Goal: Transaction & Acquisition: Purchase product/service

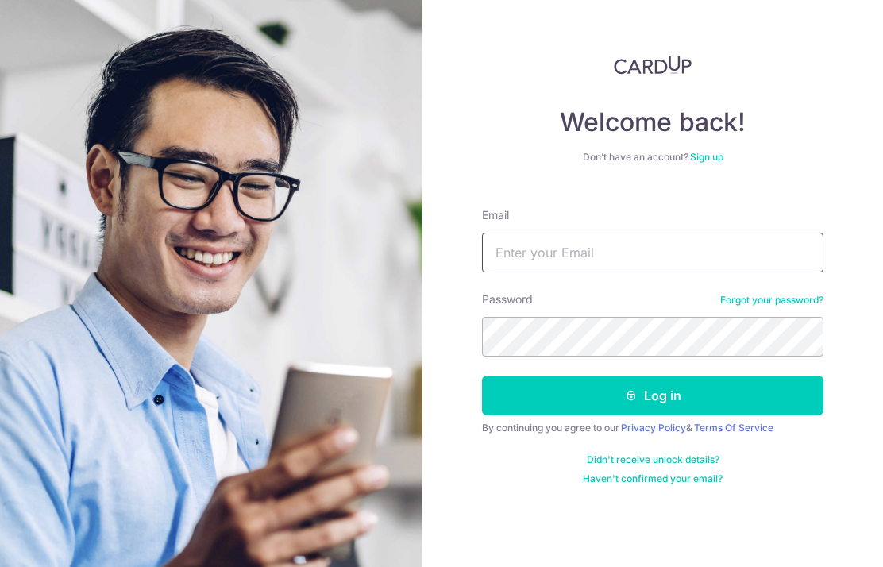
click at [711, 256] on input "Email" at bounding box center [652, 253] width 341 height 40
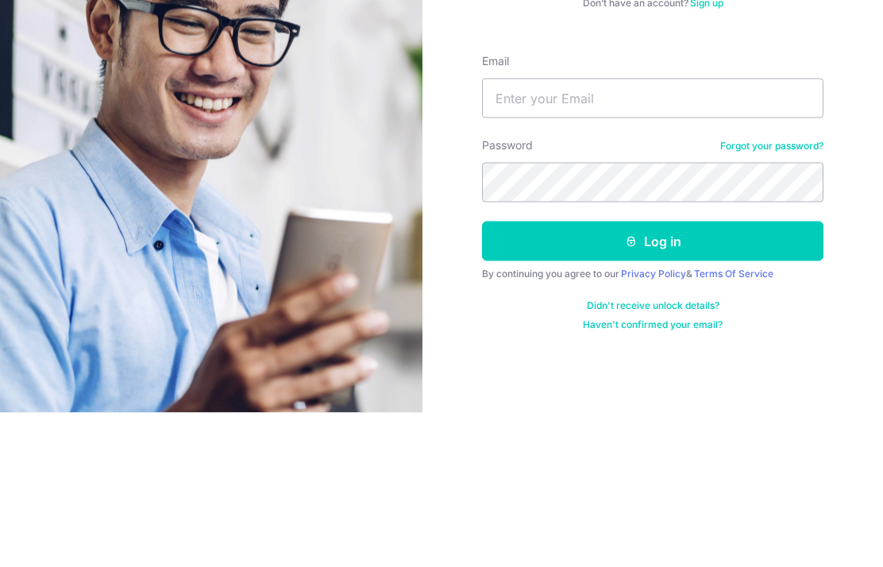
scroll to position [64, 0]
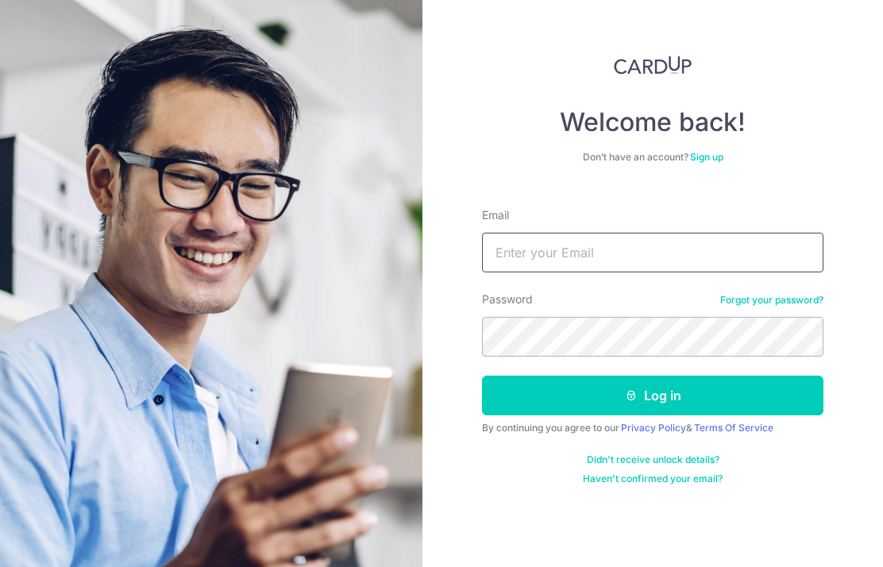
type input "vianchann@gmail.com"
click at [744, 376] on button "Log in" at bounding box center [652, 396] width 341 height 40
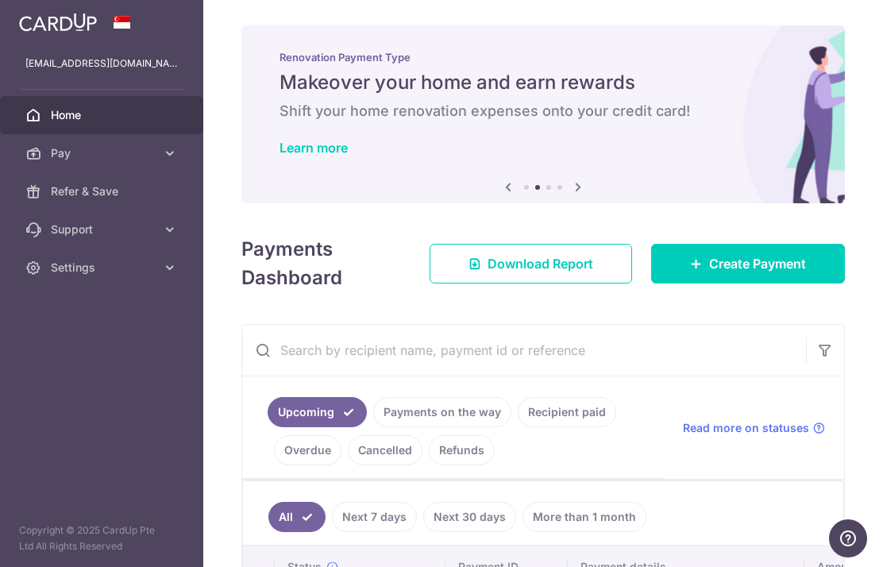
click at [808, 284] on link "Create Payment" at bounding box center [748, 264] width 194 height 40
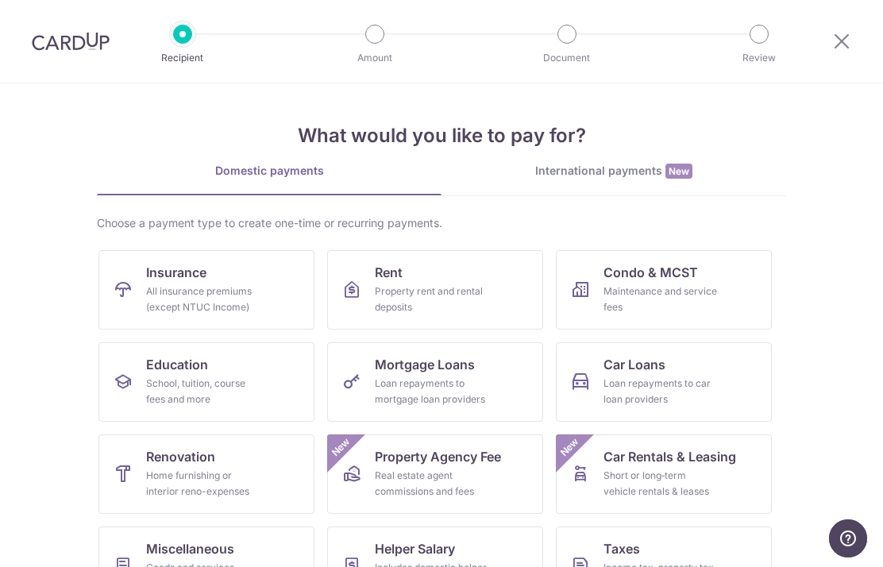
click at [219, 296] on div "All insurance premiums (except NTUC Income)" at bounding box center [203, 300] width 114 height 32
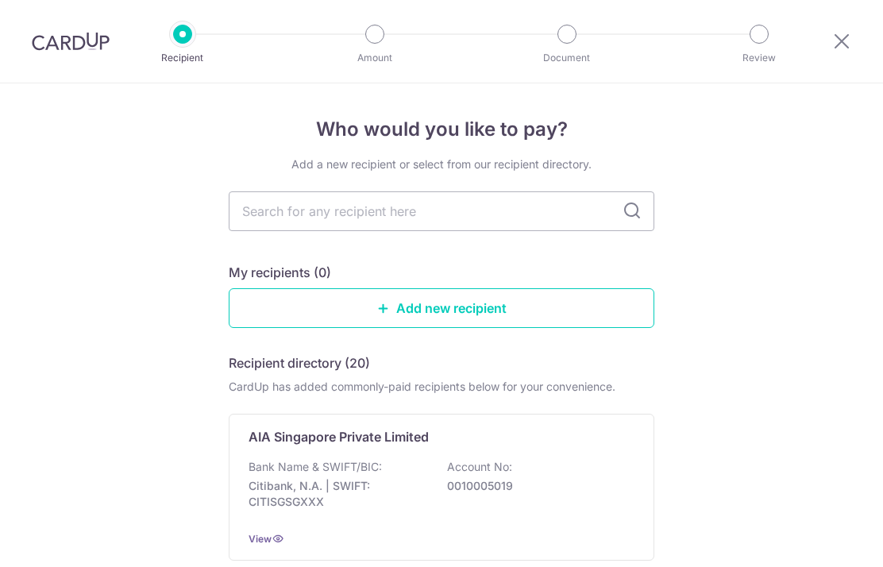
click at [530, 218] on input "text" at bounding box center [442, 211] width 426 height 40
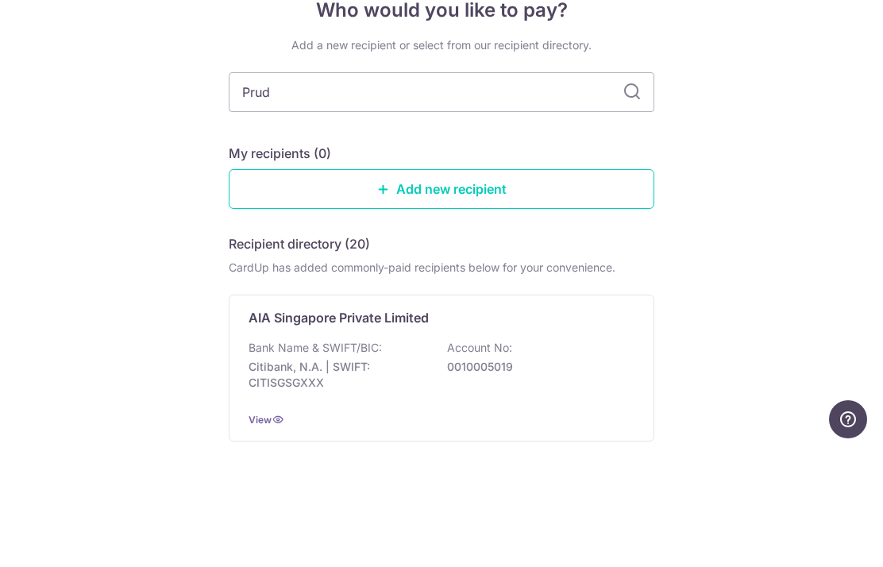
type input "Prude"
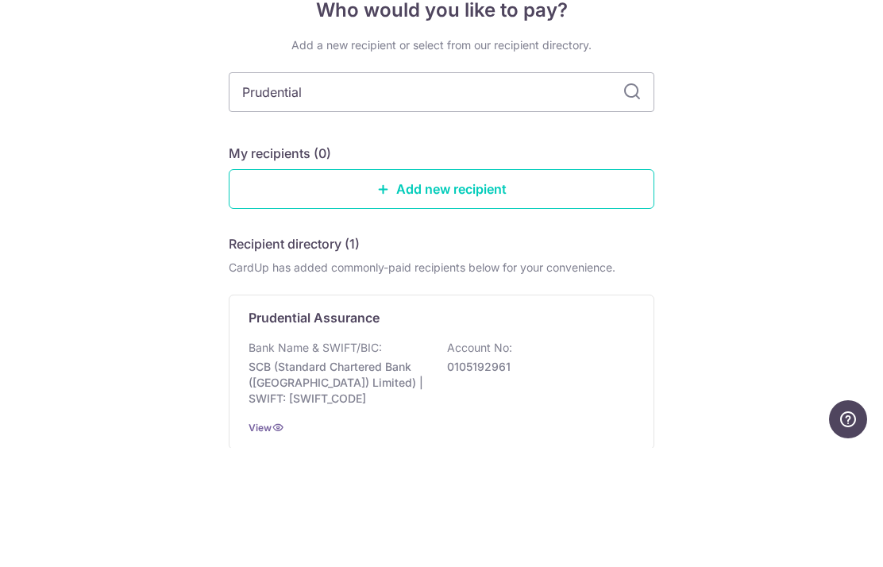
click at [623, 191] on input "Prudential" at bounding box center [442, 211] width 426 height 40
click at [845, 124] on div "Who would you like to pay? Add a new recipient or select from our recipient dir…" at bounding box center [441, 394] width 883 height 623
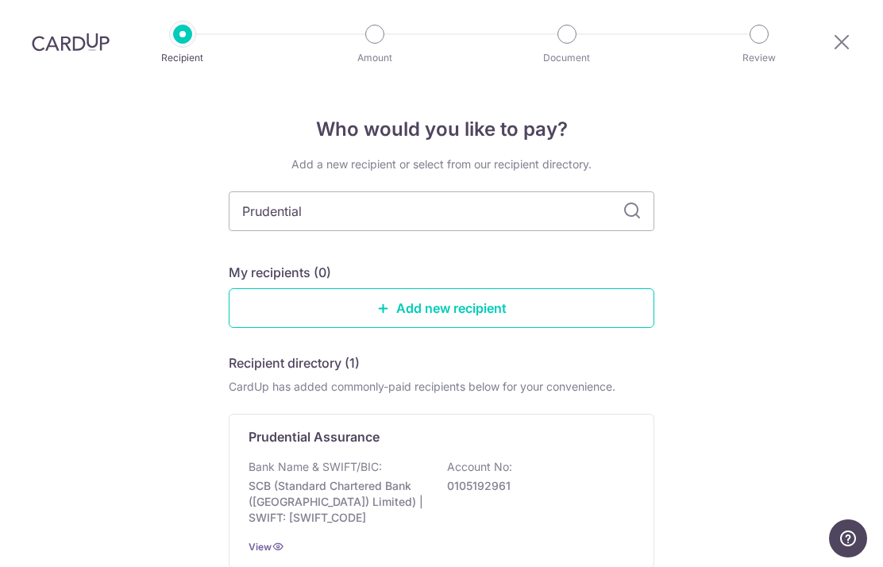
click at [555, 459] on div "Bank Name & SWIFT/BIC: SCB (Standard Chartered Bank (Singapore) Limited) | SWIF…" at bounding box center [442, 492] width 386 height 67
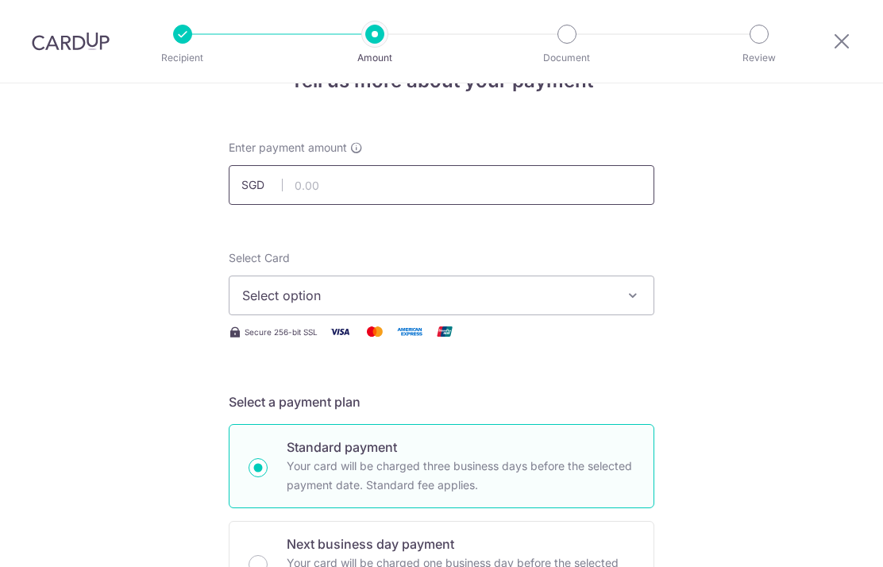
click at [598, 205] on input "text" at bounding box center [442, 185] width 426 height 40
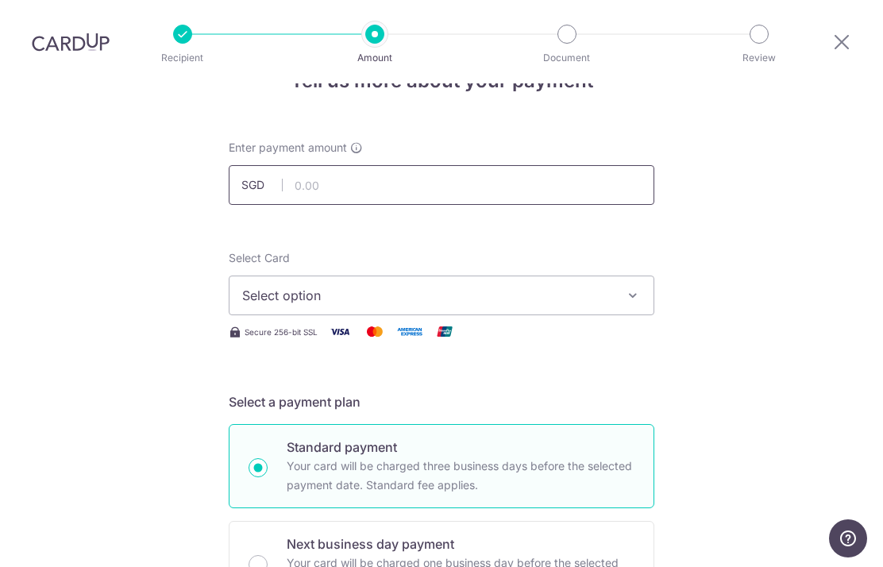
click at [438, 165] on input "text" at bounding box center [442, 185] width 426 height 40
type input "917.60"
click button "Add Card" at bounding box center [0, 0] width 0 height 0
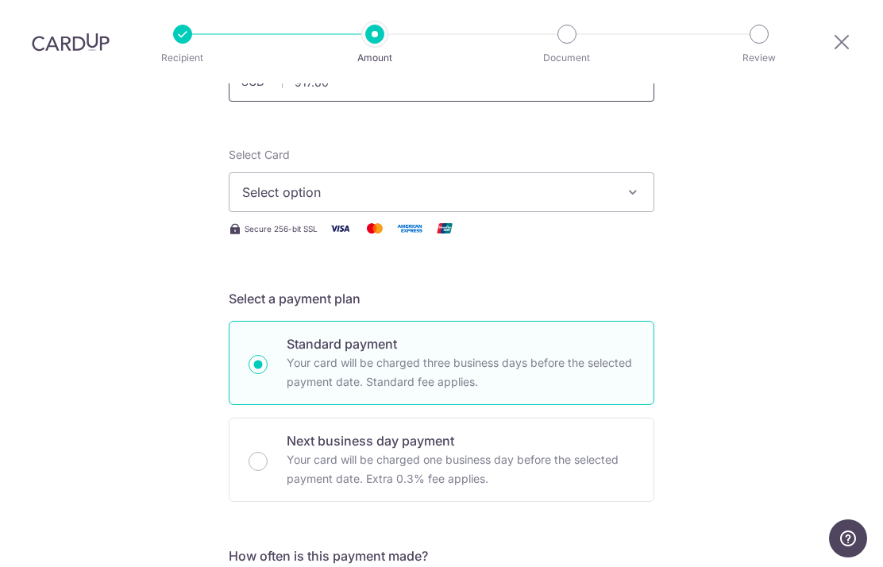
scroll to position [152, 0]
click at [623, 172] on button "Select option" at bounding box center [442, 192] width 426 height 40
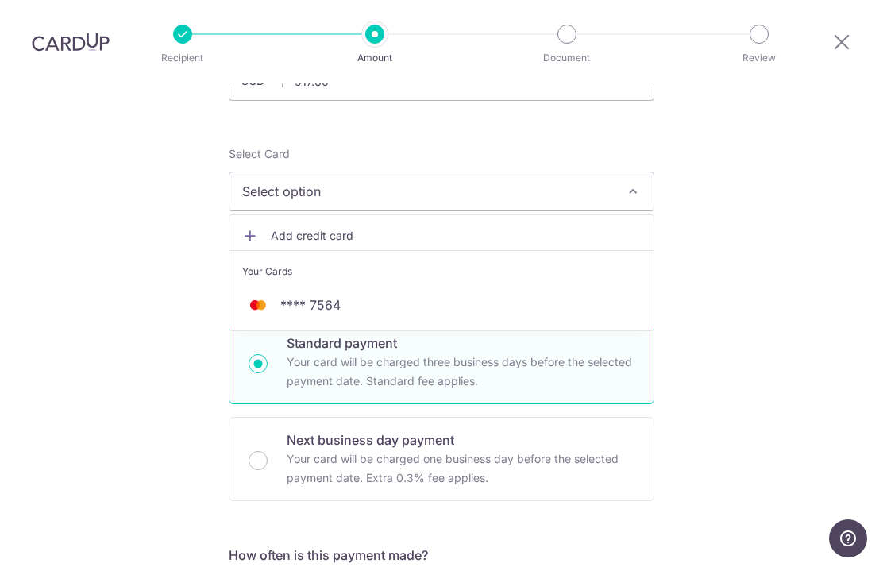
click at [446, 286] on link "**** 7564" at bounding box center [442, 305] width 424 height 38
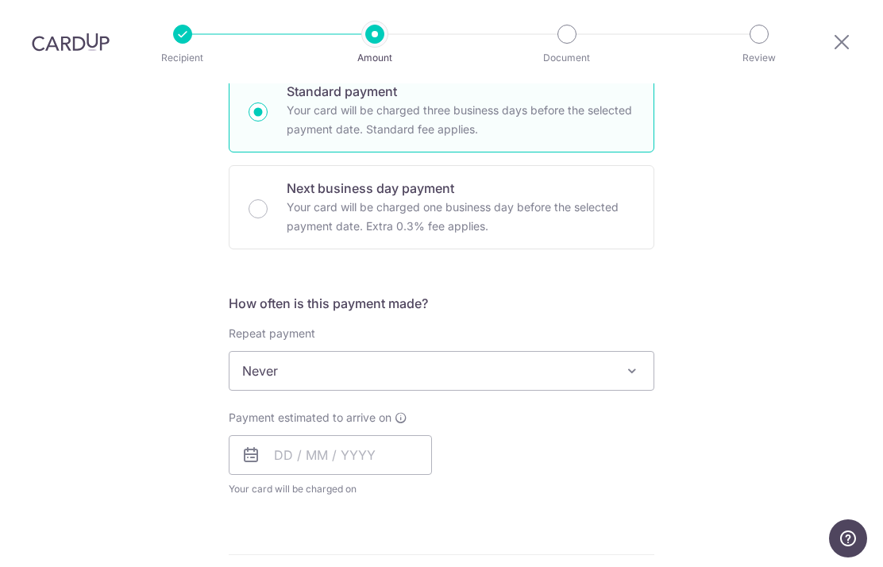
scroll to position [410, 0]
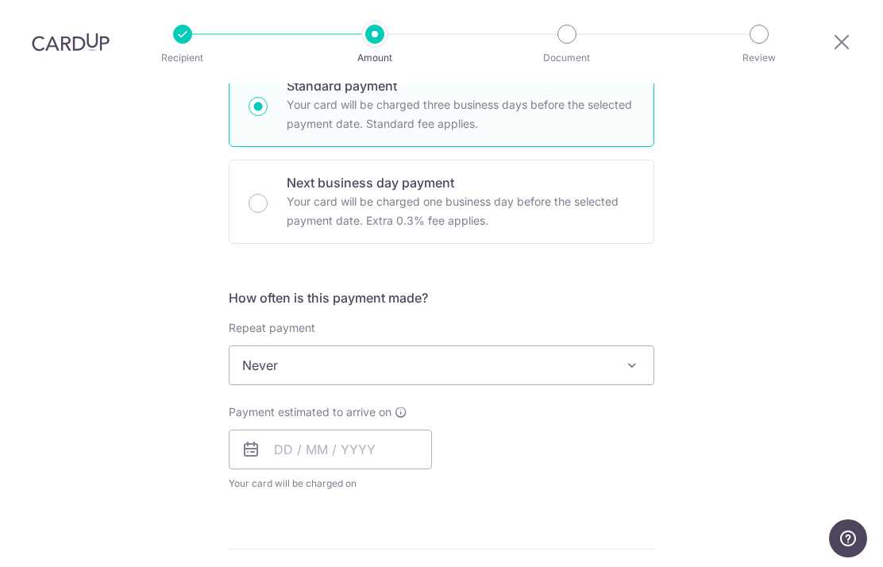
click at [626, 356] on span at bounding box center [632, 365] width 19 height 19
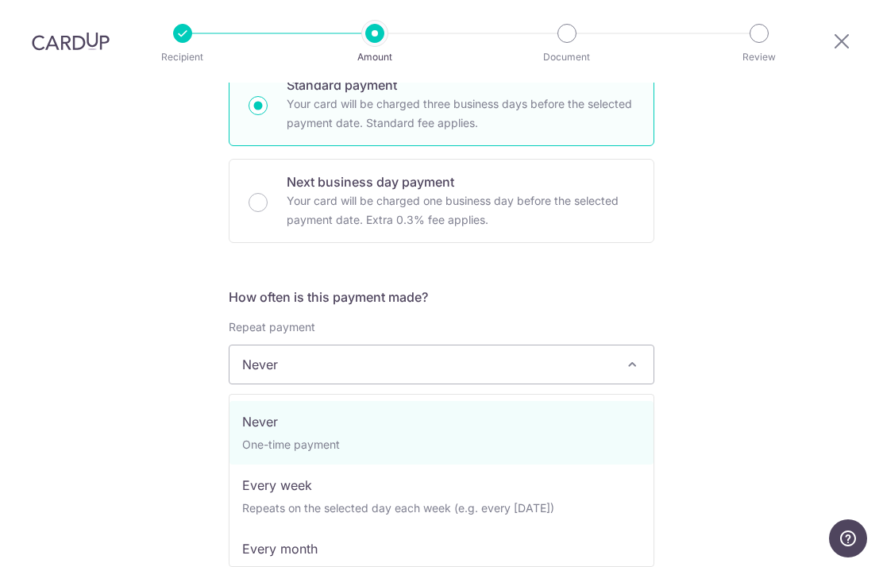
click at [741, 216] on div "Tell us more about your payment Enter payment amount SGD 917.60 917.60 Select C…" at bounding box center [441, 391] width 883 height 1437
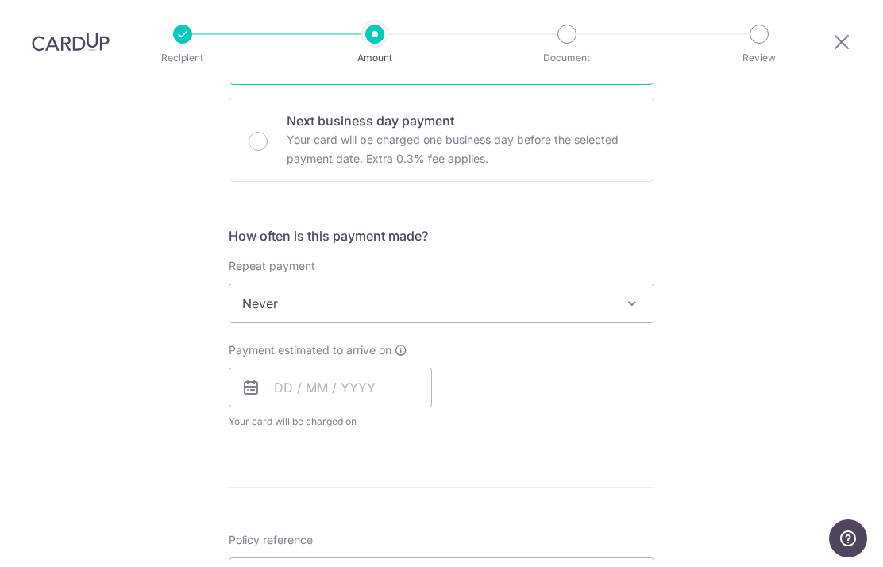
scroll to position [473, 0]
click at [289, 367] on input "text" at bounding box center [330, 387] width 203 height 40
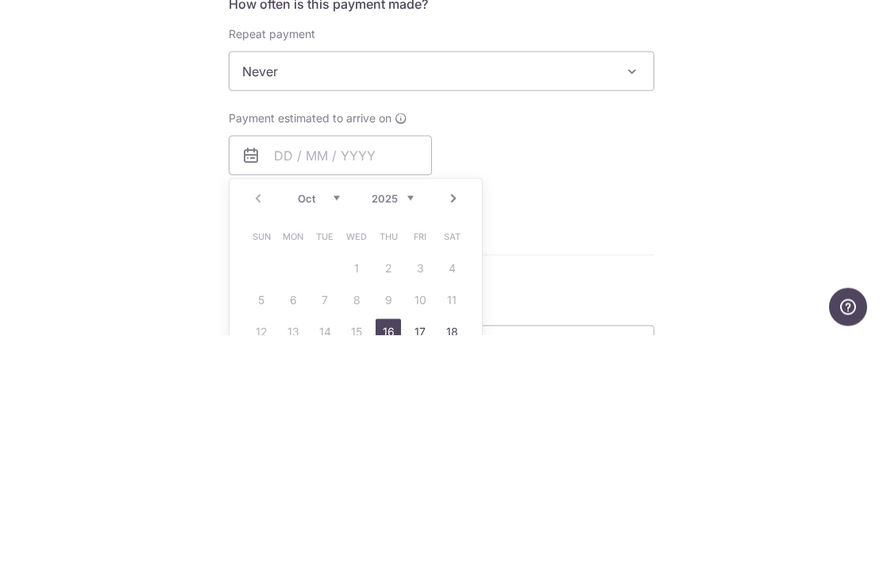
click at [569, 341] on div "Payment estimated to arrive on Prev Next Oct Nov Dec 2025 2026 2027 2028 2029 2…" at bounding box center [441, 384] width 445 height 87
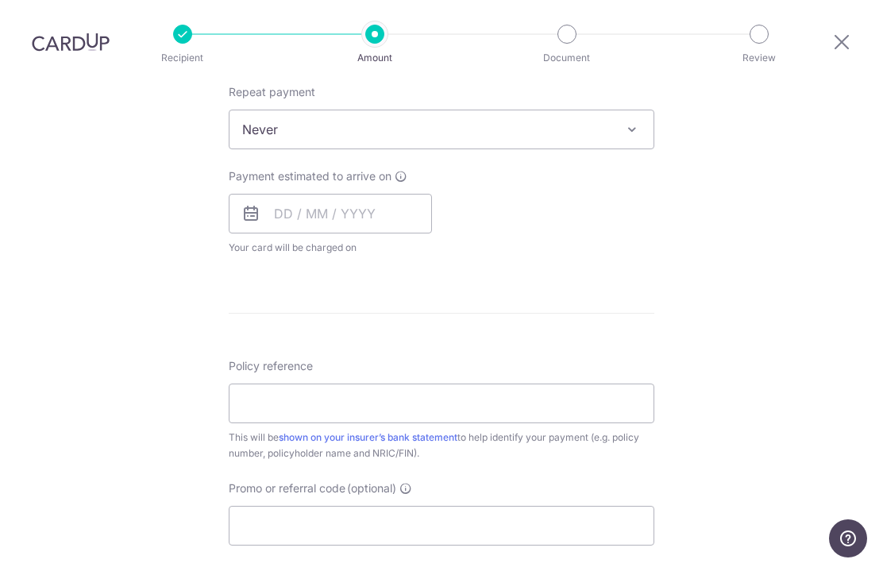
scroll to position [649, 0]
click at [287, 191] on input "text" at bounding box center [330, 211] width 203 height 40
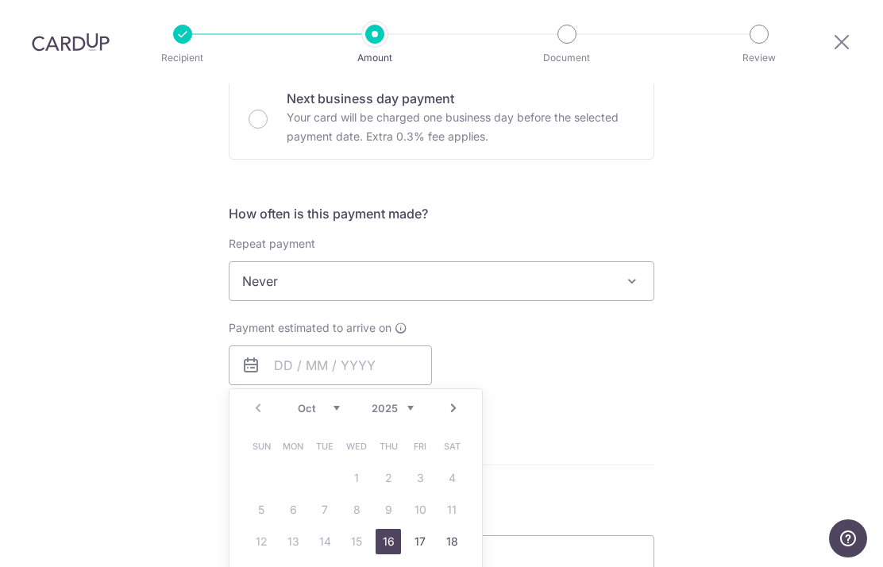
scroll to position [491, 0]
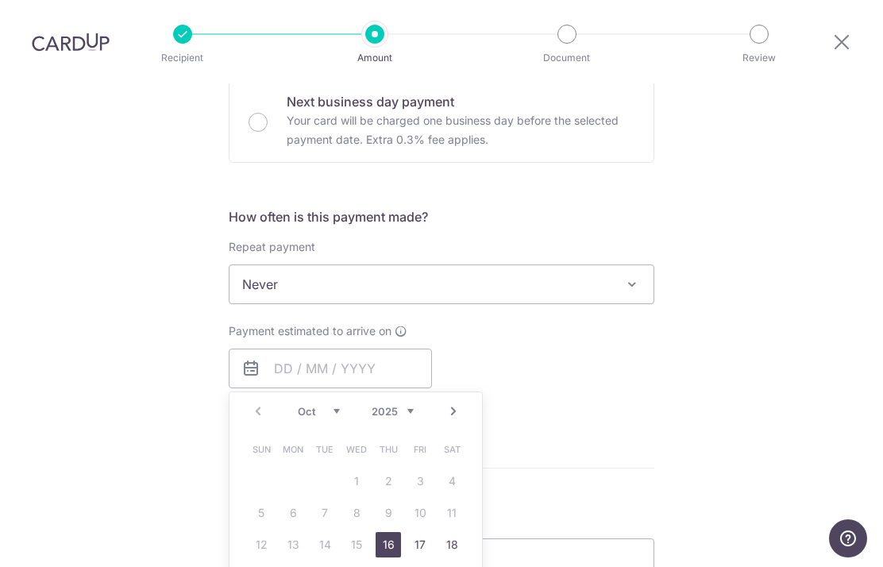
click at [493, 111] on p "Your card will be charged one business day before the selected payment date. Ex…" at bounding box center [461, 130] width 348 height 38
click at [268, 113] on input "Next business day payment Your card will be charged one business day before the…" at bounding box center [258, 122] width 19 height 19
radio input "false"
radio input "true"
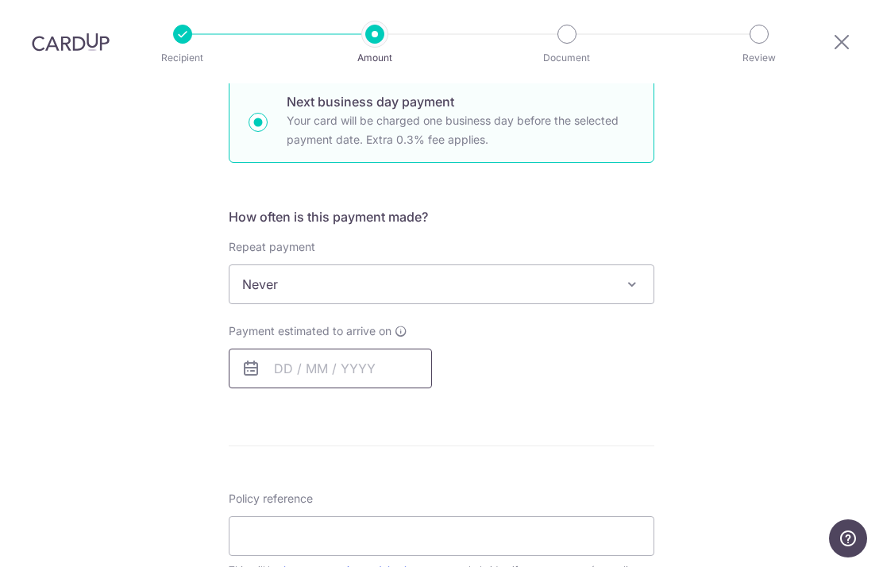
click at [278, 349] on input "text" at bounding box center [330, 369] width 203 height 40
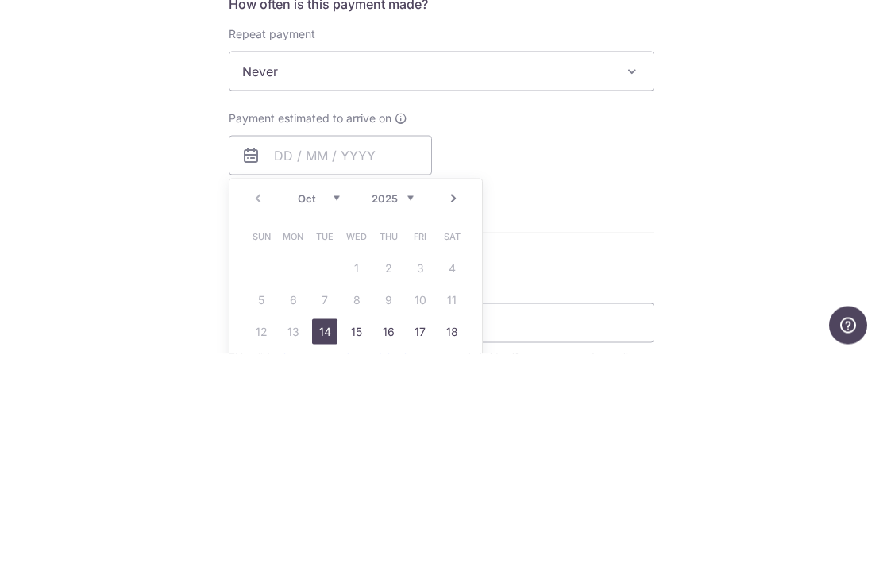
click at [817, 112] on div "Tell us more about your payment Enter payment amount SGD 917.60 917.60 Select C…" at bounding box center [441, 338] width 883 height 1491
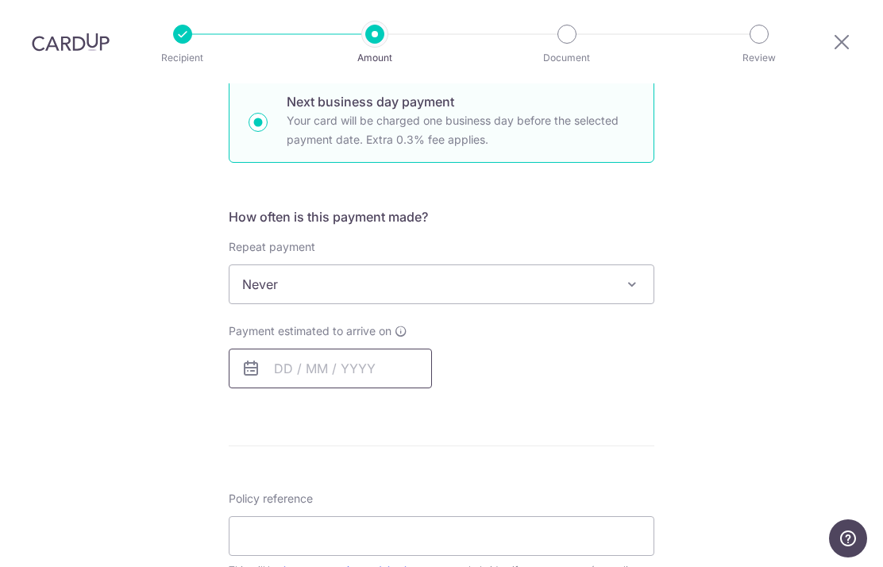
click at [280, 349] on input "text" at bounding box center [330, 369] width 203 height 40
click at [329, 532] on link "14" at bounding box center [324, 544] width 25 height 25
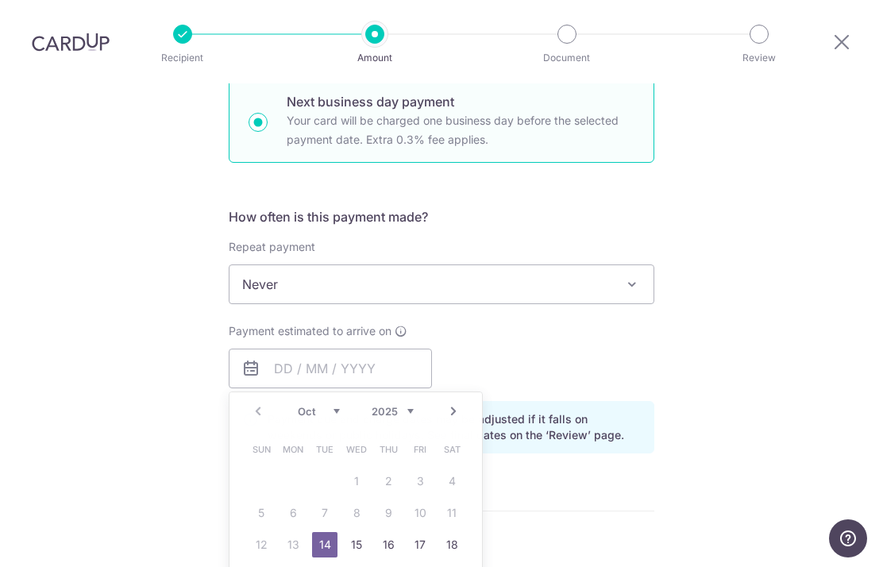
type input "14/10/2025"
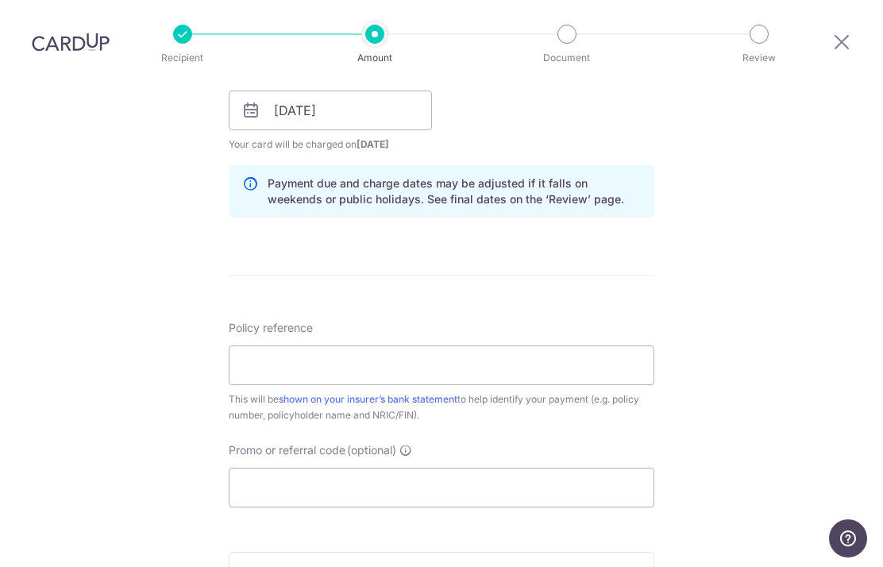
scroll to position [761, 0]
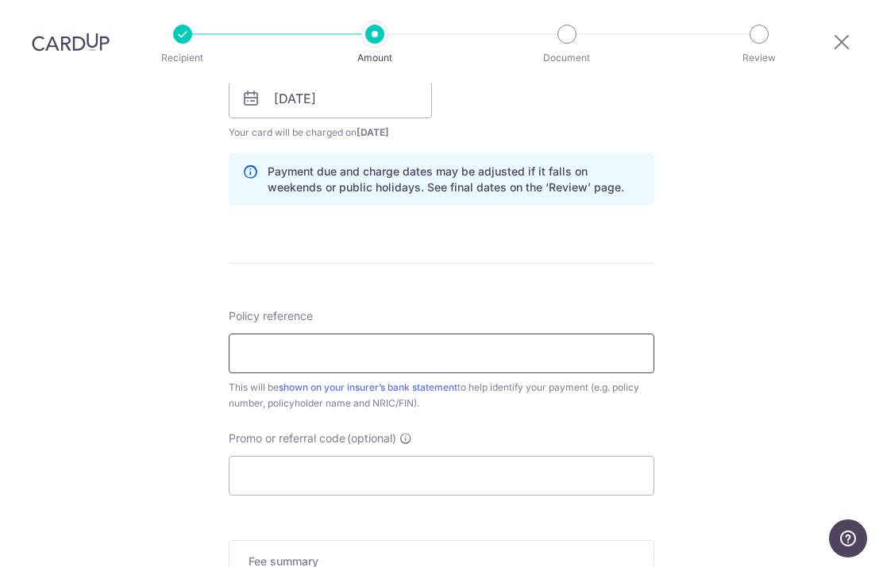
click at [616, 334] on input "Policy reference" at bounding box center [442, 354] width 426 height 40
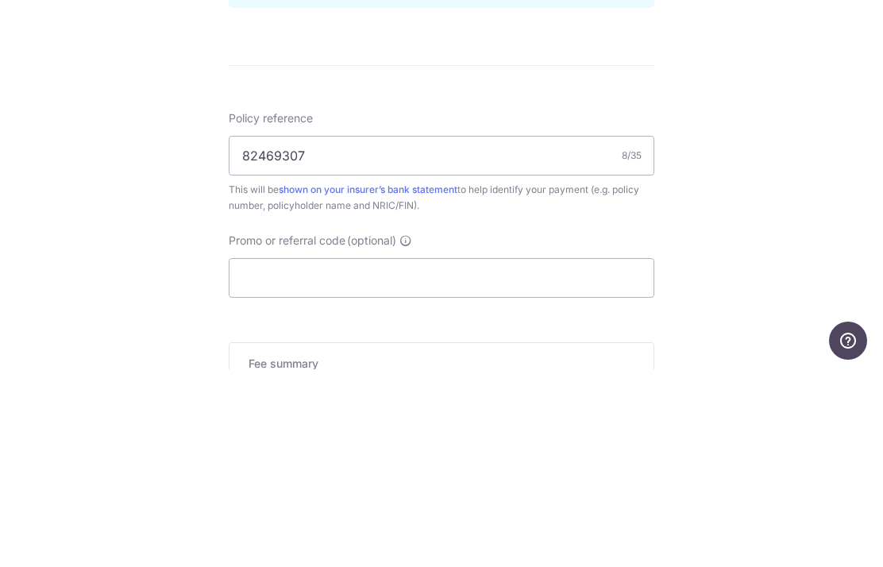
click at [845, 135] on div "Tell us more about your payment Enter payment amount SGD 917.60 917.60 Select C…" at bounding box center [441, 112] width 883 height 1579
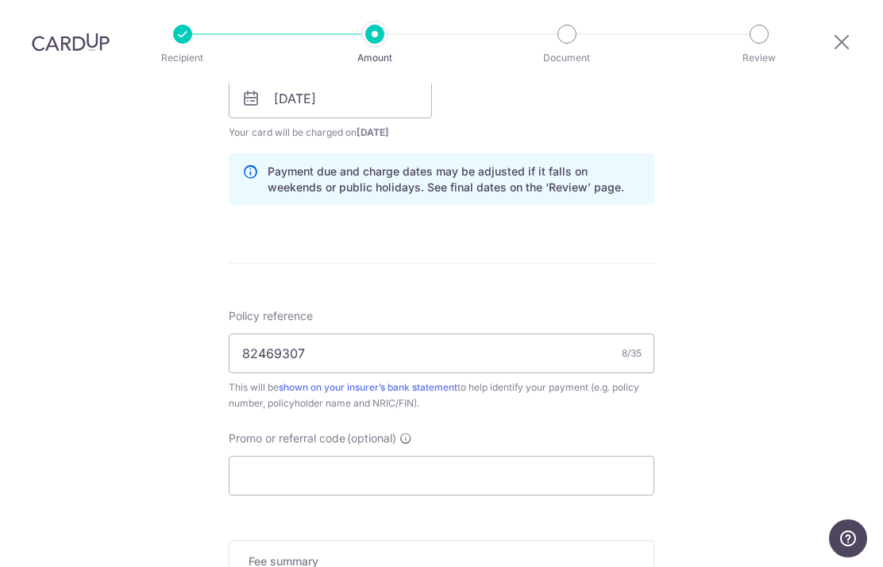
click at [530, 334] on input "82469307" at bounding box center [442, 354] width 426 height 40
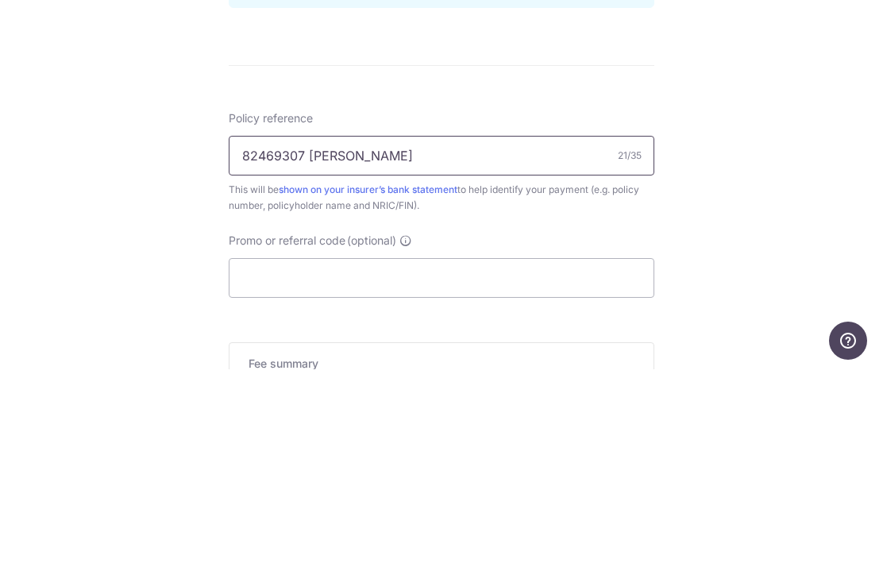
type input "82469307 Chan Li Ping"
click at [760, 84] on div "Tell us more about your payment Enter payment amount SGD 917.60 917.60 Select C…" at bounding box center [441, 112] width 883 height 1579
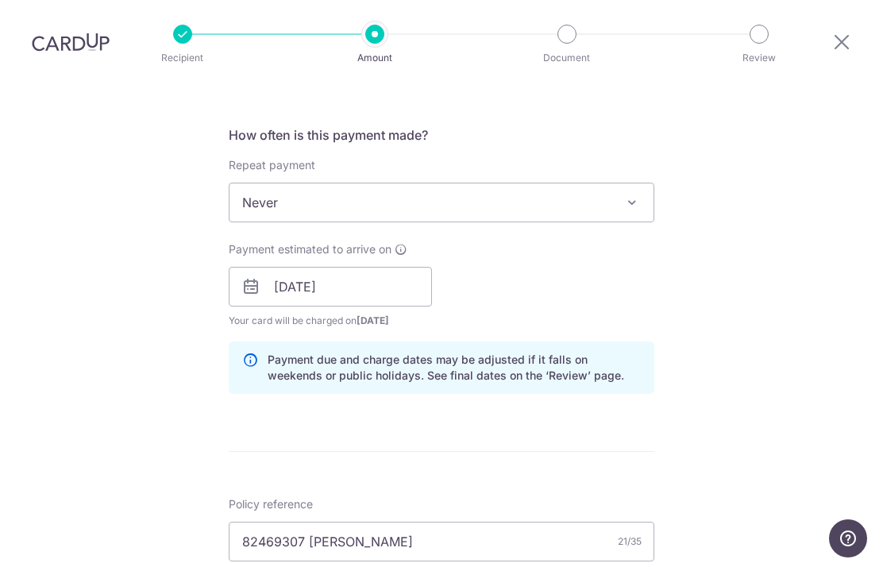
scroll to position [563, 0]
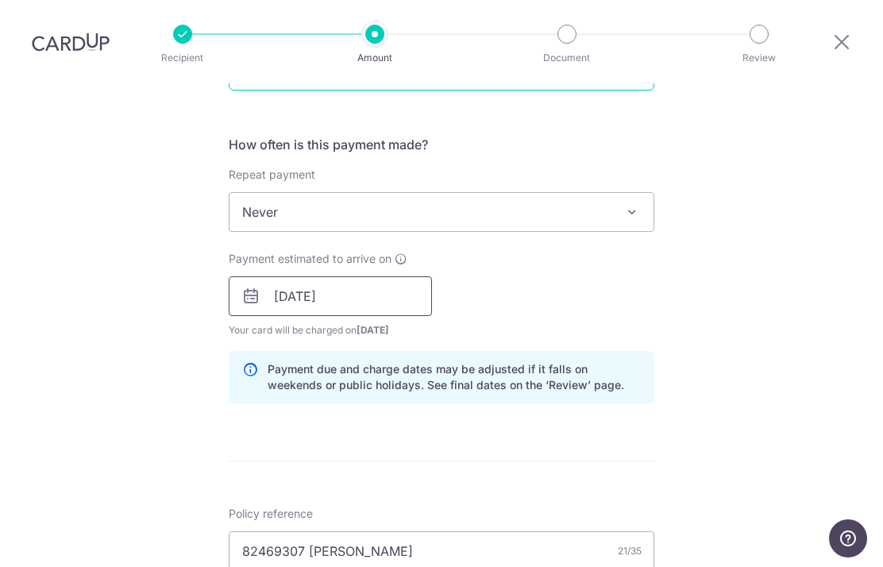
click at [278, 276] on input "14/10/2025" at bounding box center [330, 296] width 203 height 40
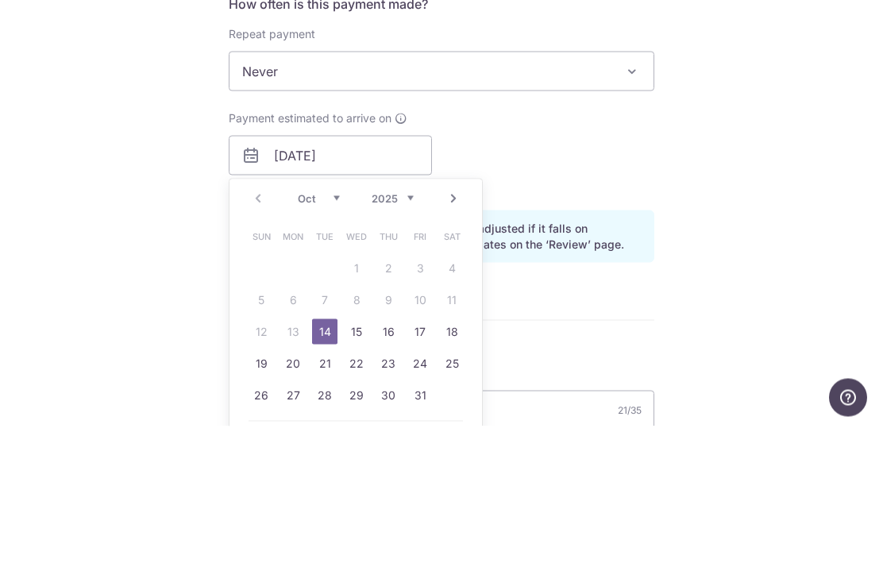
click at [805, 135] on div "Tell us more about your payment Enter payment amount SGD 917.60 917.60 Select C…" at bounding box center [441, 309] width 883 height 1579
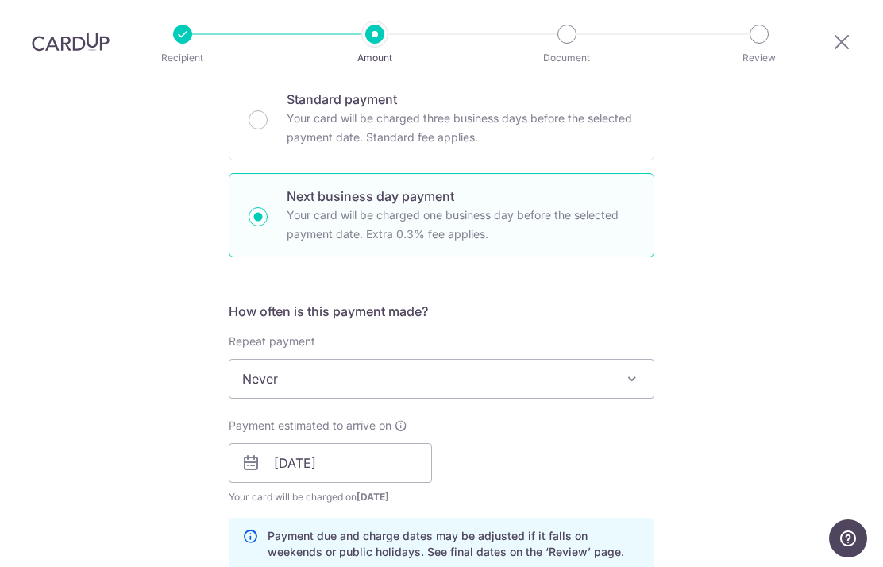
scroll to position [399, 0]
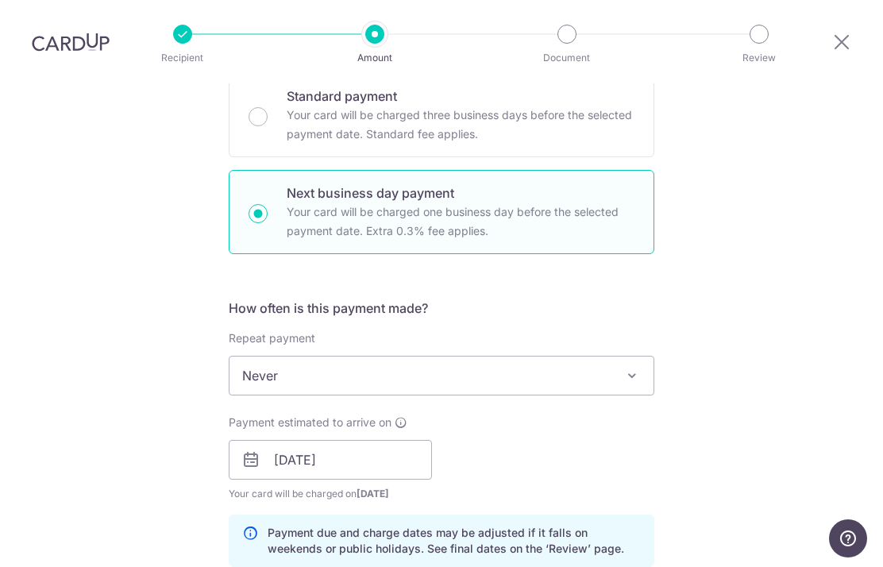
click at [256, 107] on input "Standard payment Your card will be charged three business days before the selec…" at bounding box center [258, 116] width 19 height 19
radio input "true"
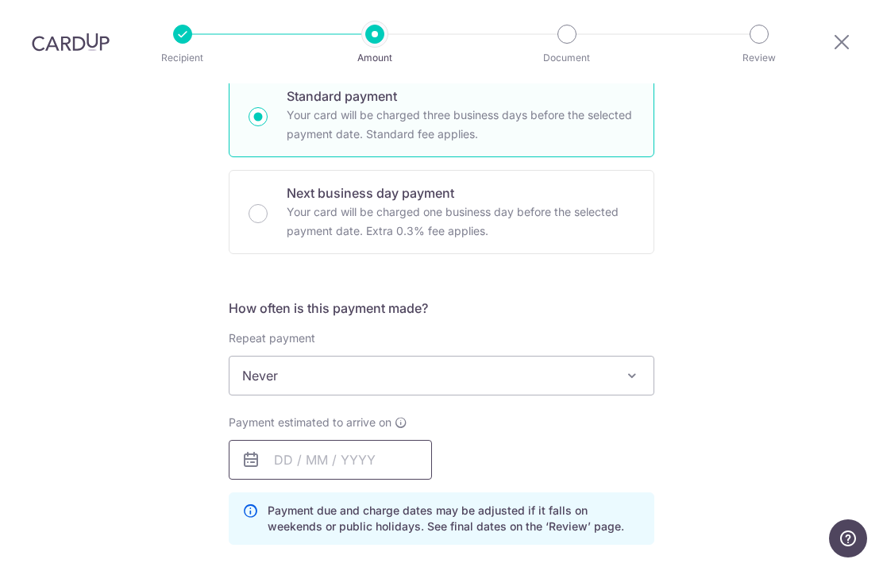
click at [282, 440] on input "text" at bounding box center [330, 460] width 203 height 40
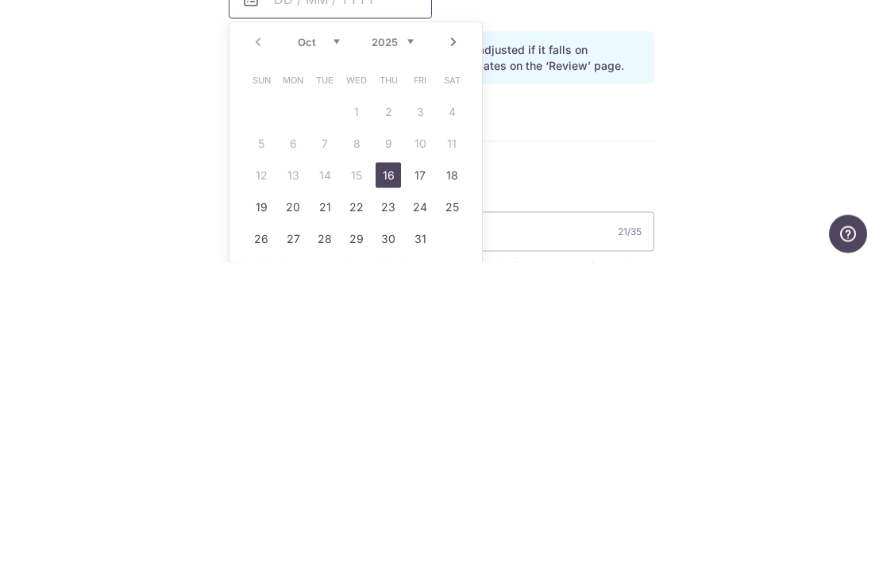
scroll to position [567, 0]
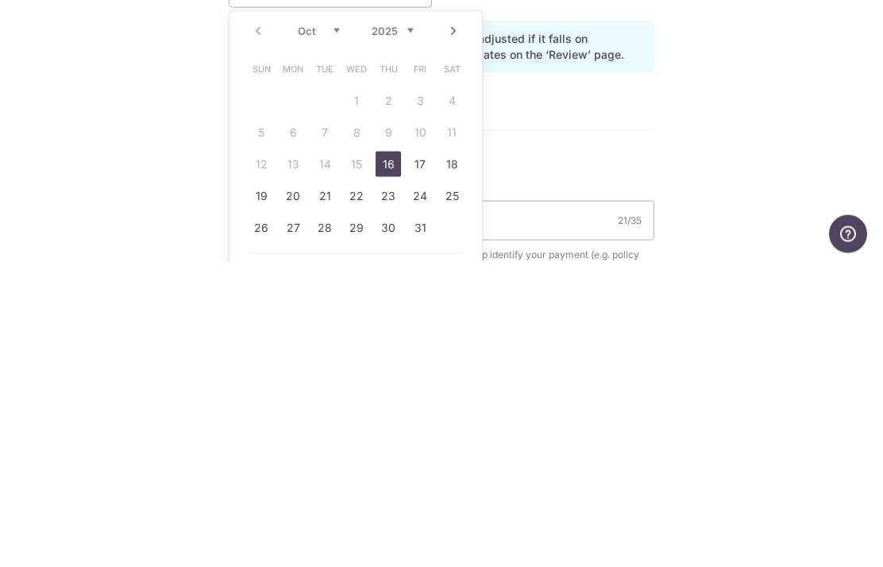
click at [386, 456] on link "16" at bounding box center [388, 468] width 25 height 25
type input "16/10/2025"
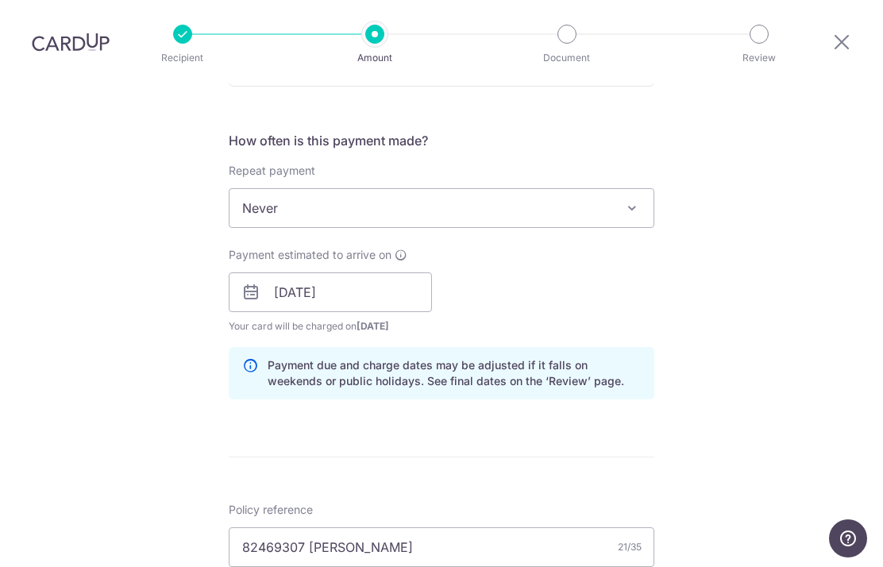
click at [807, 256] on div "Tell us more about your payment Enter payment amount SGD 917.60 917.60 Select C…" at bounding box center [441, 267] width 883 height 1502
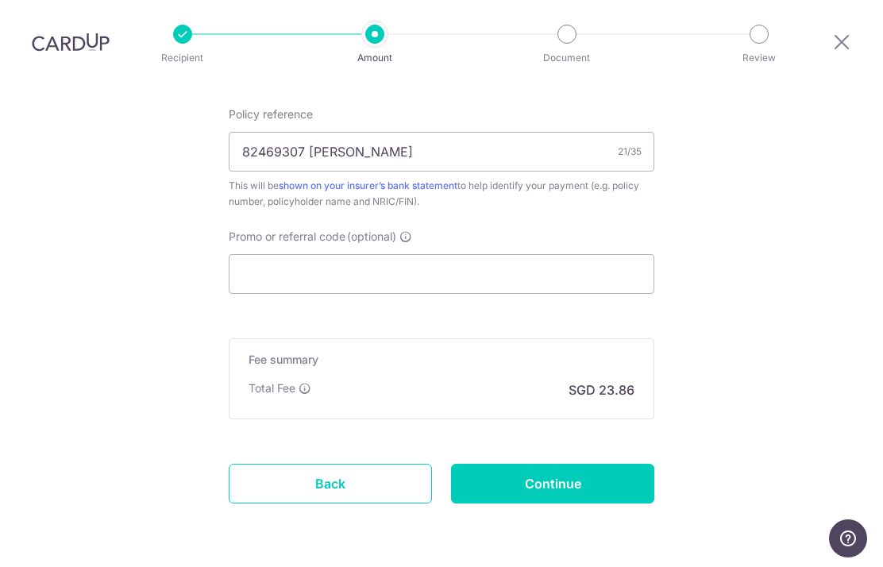
scroll to position [961, 0]
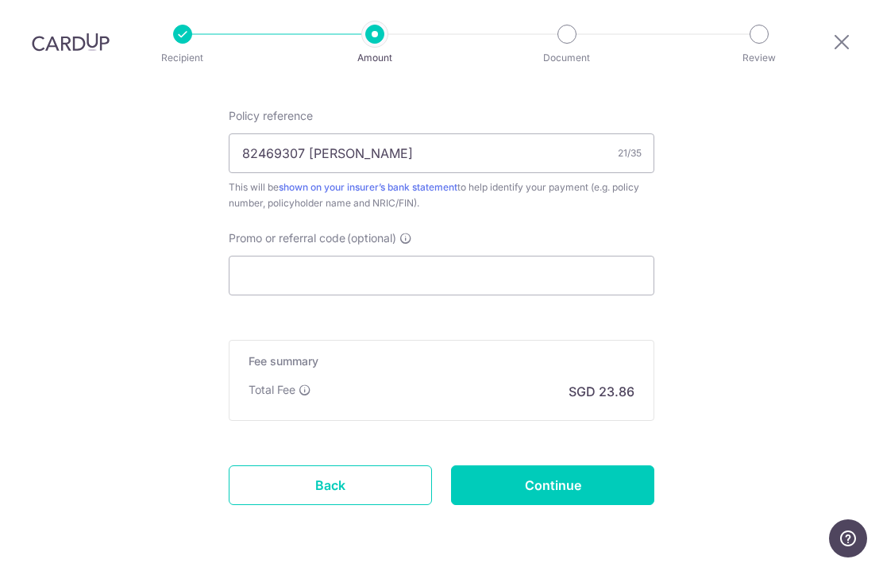
click at [615, 465] on input "Continue" at bounding box center [552, 485] width 203 height 40
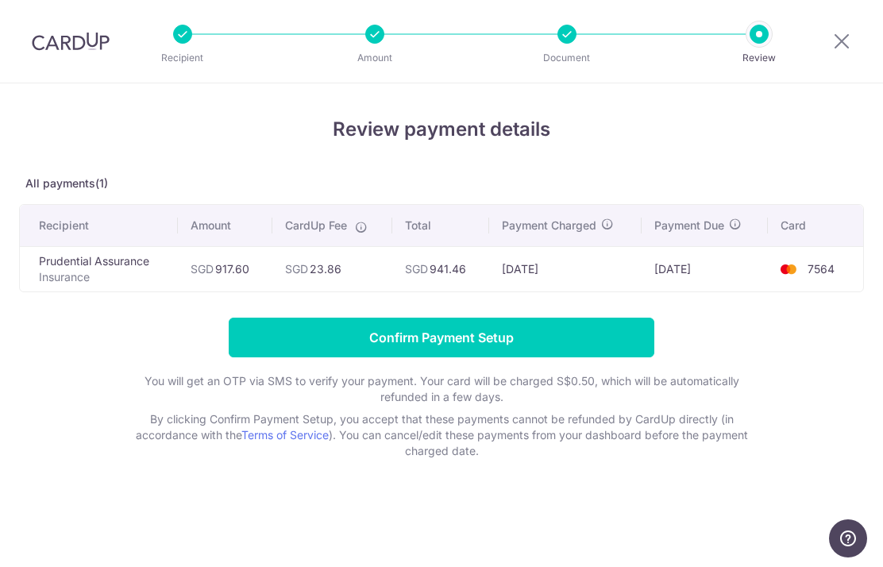
click at [604, 347] on input "Confirm Payment Setup" at bounding box center [442, 338] width 426 height 40
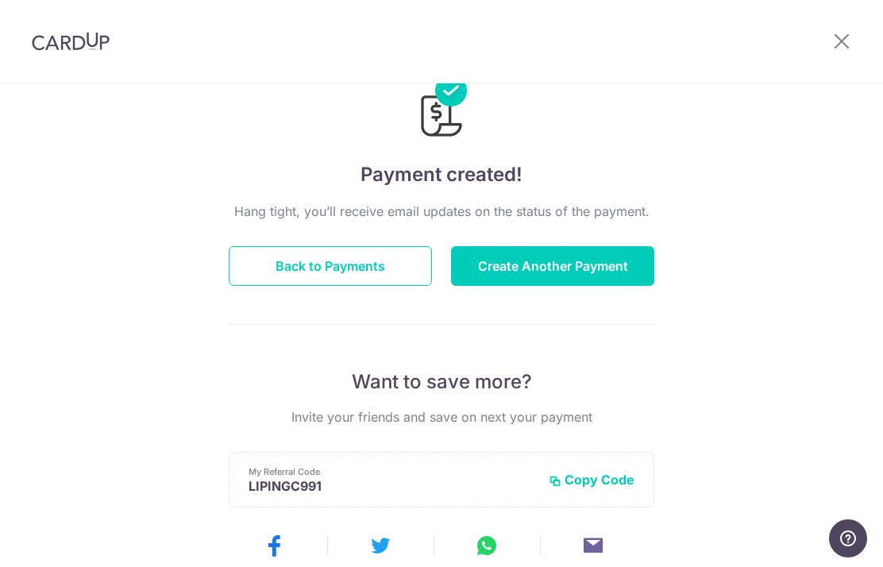
scroll to position [10, 0]
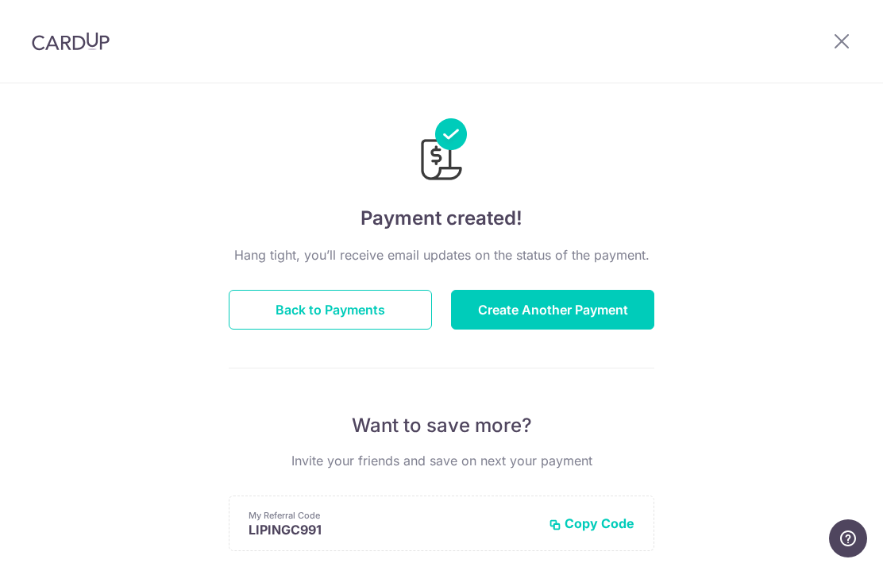
click at [367, 324] on button "Back to Payments" at bounding box center [330, 310] width 203 height 40
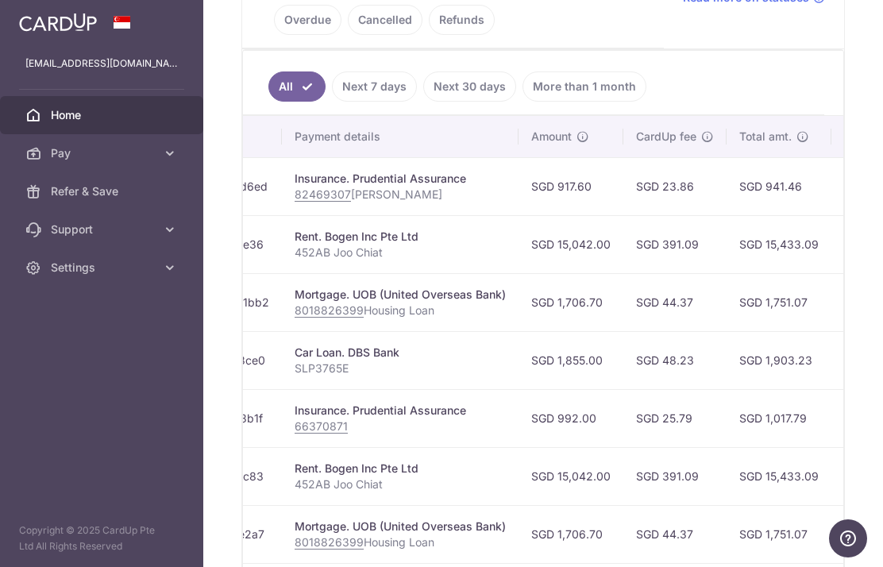
scroll to position [0, 285]
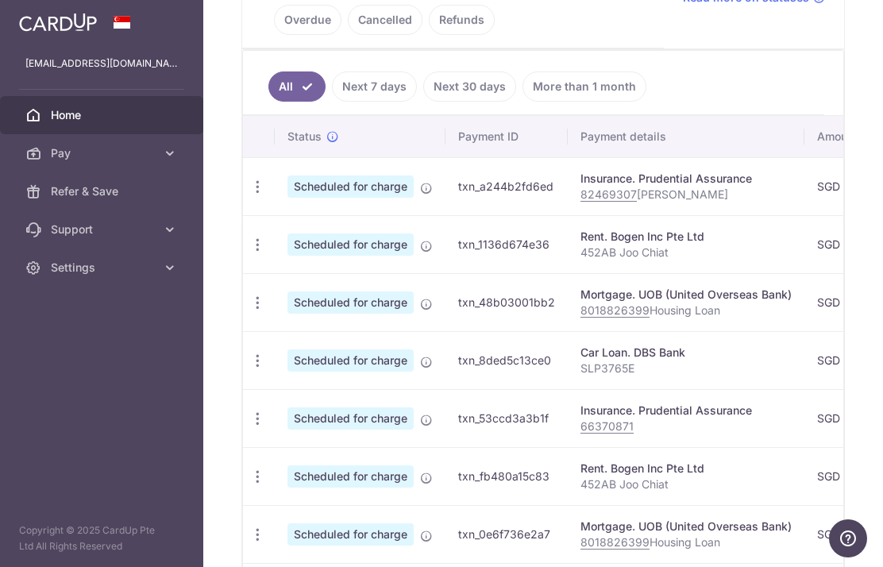
scroll to position [0, 0]
click at [446, 199] on td "txn_a244b2fd6ed" at bounding box center [507, 186] width 122 height 58
click at [287, 198] on span "Scheduled for charge" at bounding box center [350, 187] width 126 height 22
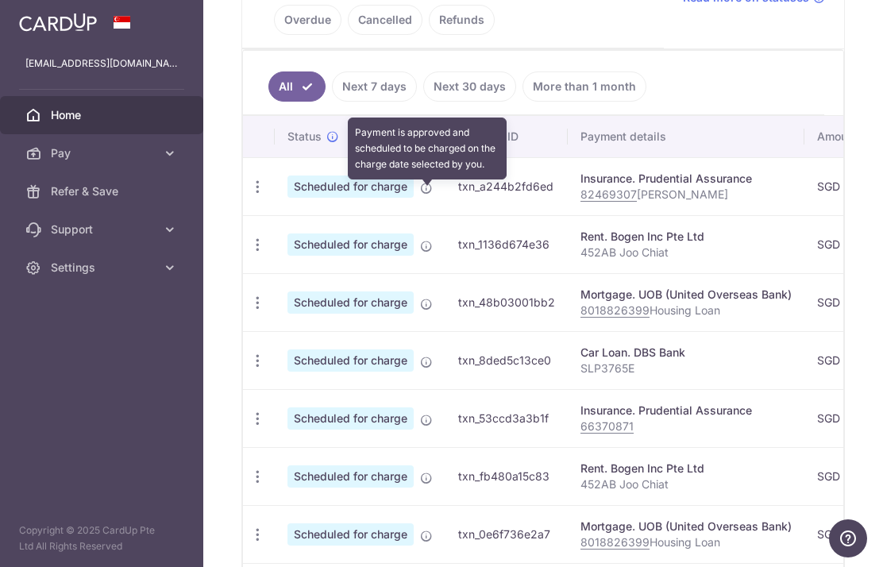
click at [420, 195] on icon at bounding box center [426, 188] width 13 height 13
click at [581, 195] on p "82469307 Chan Li Ping" at bounding box center [686, 195] width 211 height 16
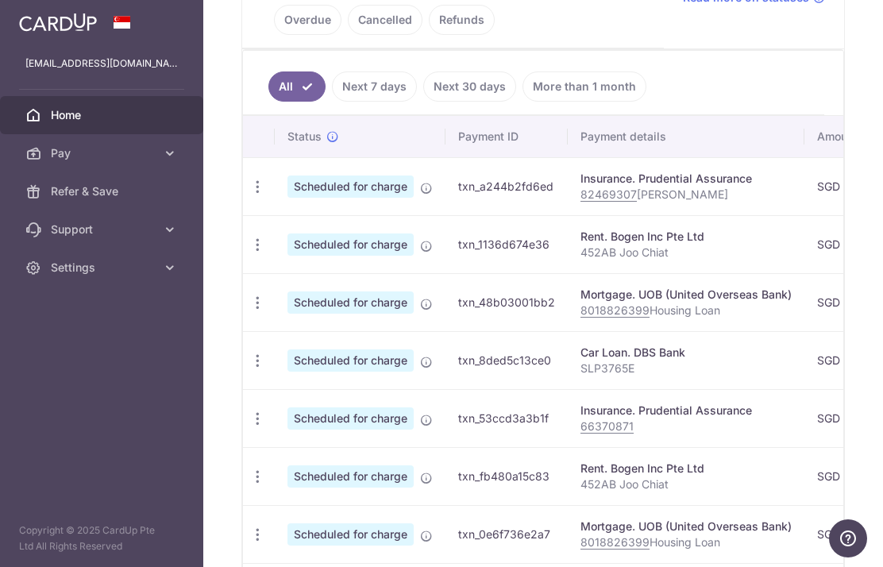
click at [249, 190] on icon "button" at bounding box center [257, 187] width 17 height 17
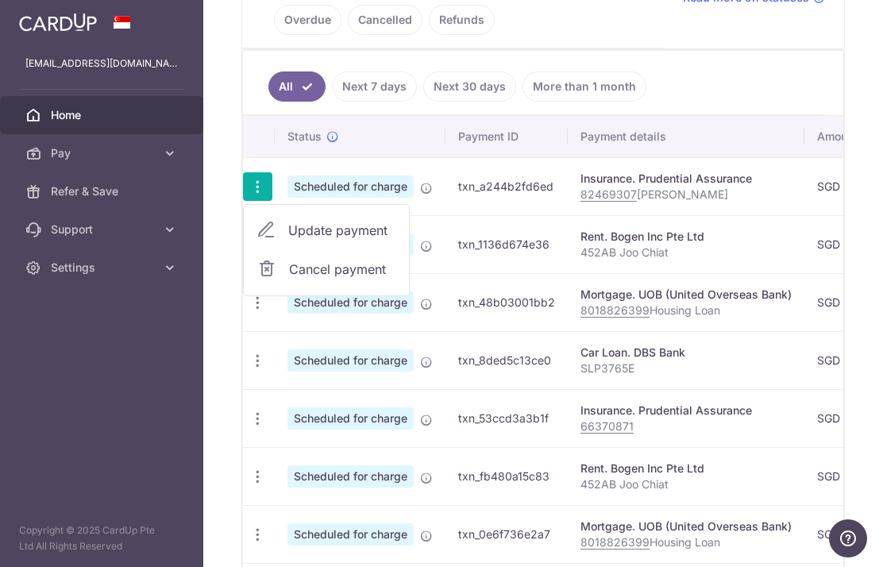
click at [473, 199] on div at bounding box center [441, 283] width 883 height 567
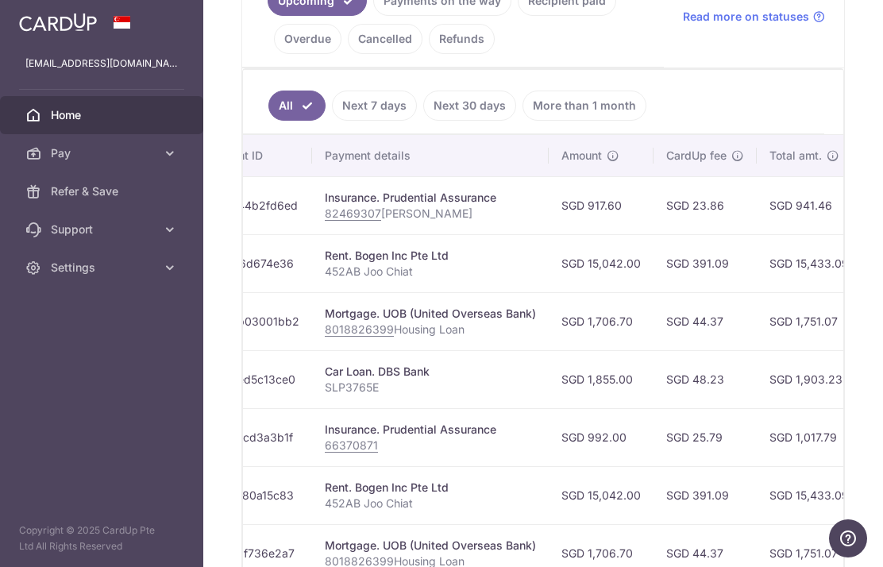
scroll to position [0, 276]
